Goal: Task Accomplishment & Management: Complete application form

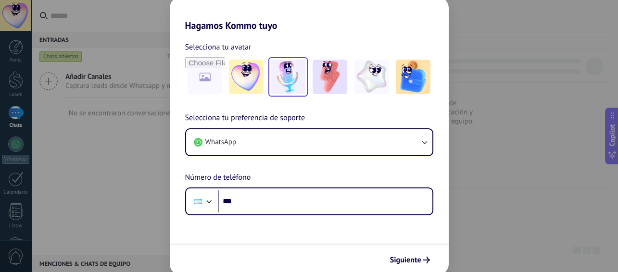
click at [294, 83] on img at bounding box center [288, 77] width 35 height 35
click at [408, 260] on span "Siguiente" at bounding box center [405, 260] width 31 height 7
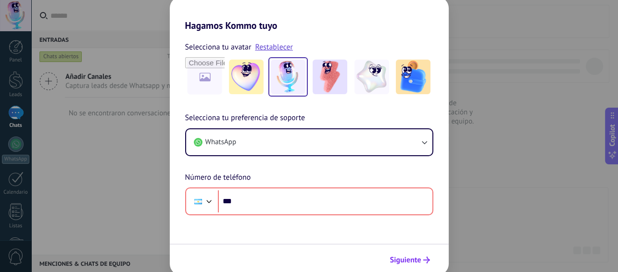
click at [407, 258] on span "Siguiente" at bounding box center [405, 260] width 31 height 7
click at [545, 152] on div "Hagamos Kommo tuyo Selecciona tu avatar Restablecer Selecciona tu preferencia d…" at bounding box center [309, 136] width 618 height 272
click at [536, 173] on div "Hagamos Kommo tuyo Selecciona tu avatar Restablecer Selecciona tu preferencia d…" at bounding box center [309, 136] width 618 height 272
click at [289, 76] on img at bounding box center [288, 77] width 35 height 35
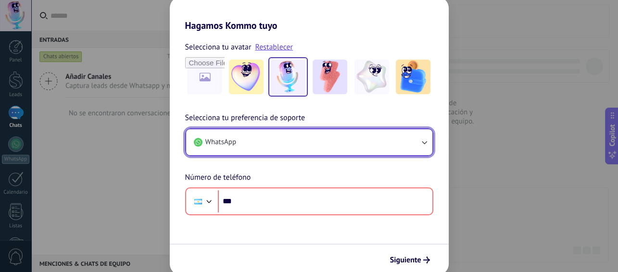
click at [429, 142] on button "WhatsApp" at bounding box center [309, 142] width 246 height 26
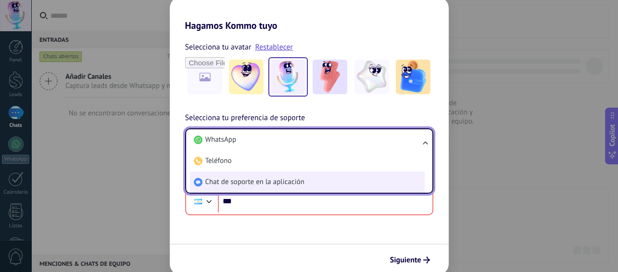
click at [257, 183] on span "Chat de soporte en la aplicación" at bounding box center [254, 183] width 99 height 10
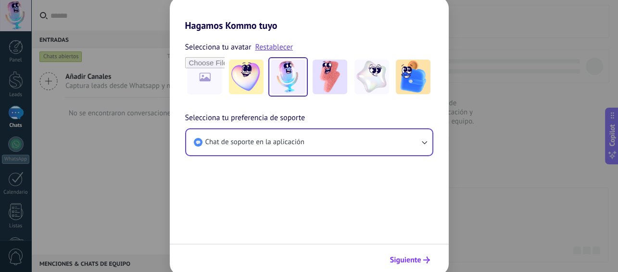
click at [407, 258] on span "Siguiente" at bounding box center [405, 260] width 31 height 7
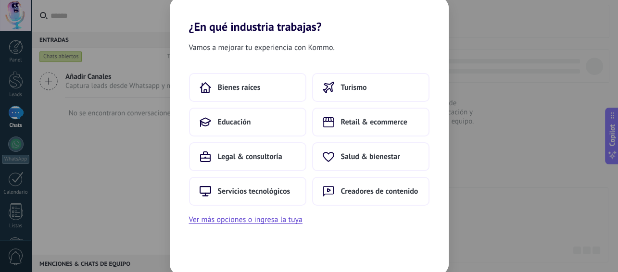
click at [505, 194] on div "¿En qué industria trabajas? Vamos a mejorar tu experiencia con Kommo. Bienes ra…" at bounding box center [309, 136] width 618 height 272
click at [545, 196] on div "¿En qué industria trabajas? Vamos a mejorar tu experiencia con Kommo. Bienes ra…" at bounding box center [309, 136] width 618 height 272
